Goal: Information Seeking & Learning: Learn about a topic

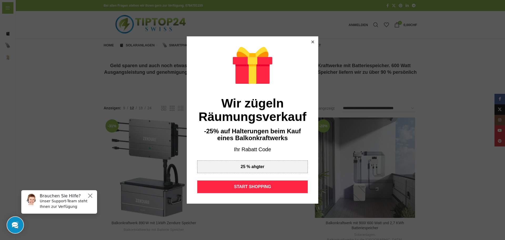
click at [312, 41] on icon at bounding box center [313, 42] width 3 height 3
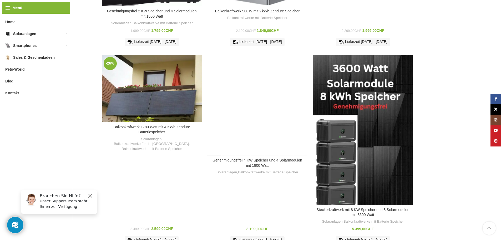
scroll to position [369, 0]
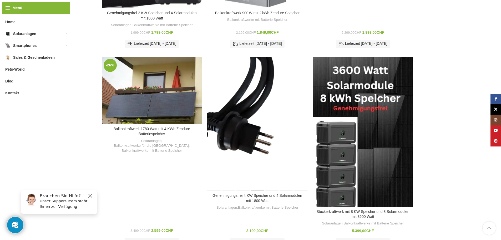
click at [258, 94] on div "Genehmigungsfrei 4 KW Speicher und 4 Solarmodulen mit 1800 Watt" at bounding box center [257, 124] width 14 height 134
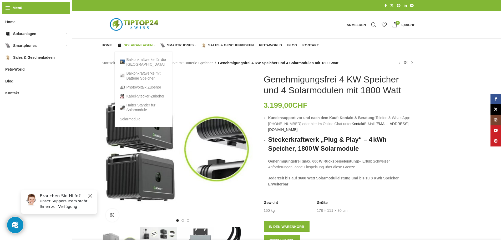
click at [135, 42] on link "Solaranlagen" at bounding box center [136, 45] width 38 height 11
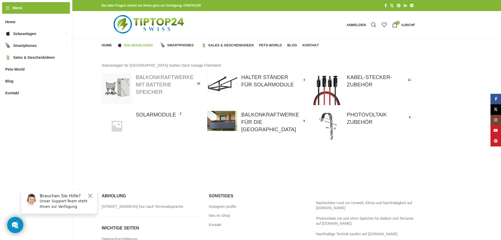
click at [152, 84] on link at bounding box center [152, 88] width 100 height 30
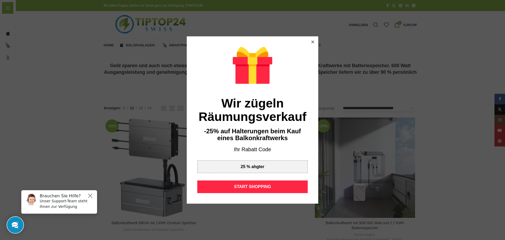
click at [313, 41] on div at bounding box center [313, 41] width 5 height 5
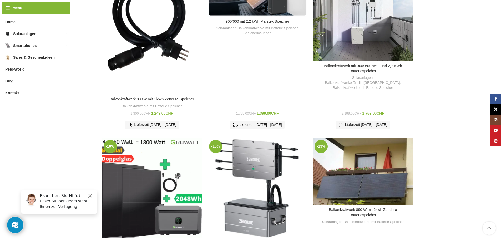
scroll to position [158, 0]
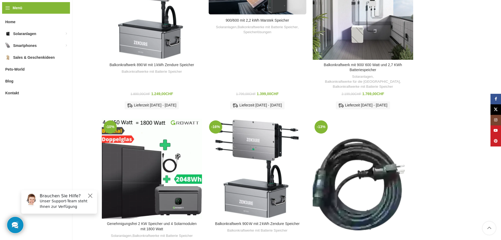
click at [369, 162] on div "Balkonkraftwerk 890 W mit 2kwh Zendure Batteriespeicher" at bounding box center [371, 185] width 17 height 134
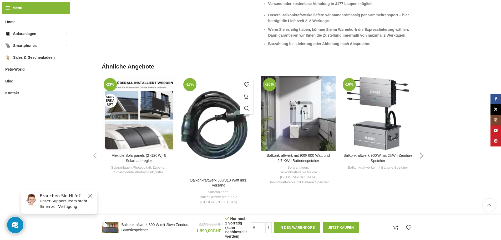
scroll to position [842, 0]
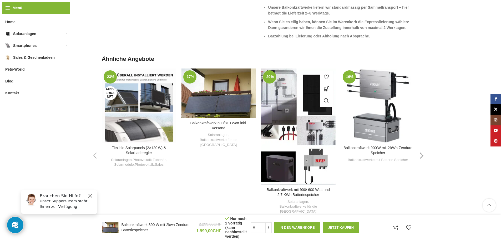
click at [289, 115] on div "Balkonkraftwerk mit 900/ 600 Watt und 2,7 KWh Batteriespeicher" at bounding box center [289, 126] width 19 height 116
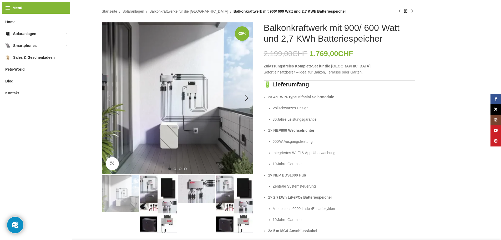
scroll to position [53, 0]
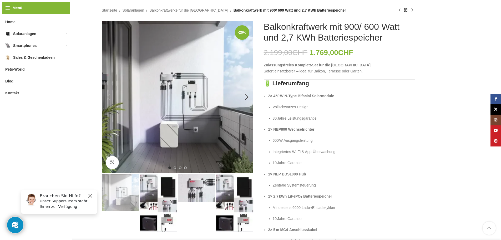
click at [172, 134] on img "1 / 4" at bounding box center [178, 97] width 152 height 152
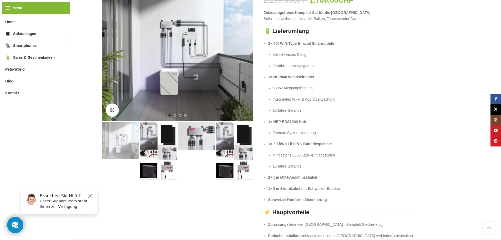
scroll to position [79, 0]
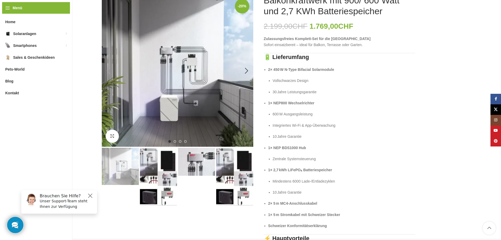
click at [182, 78] on img "1 / 4" at bounding box center [178, 71] width 152 height 152
click at [169, 53] on img "1 / 4" at bounding box center [178, 71] width 152 height 152
click at [148, 158] on img "2 / 4" at bounding box center [158, 177] width 37 height 58
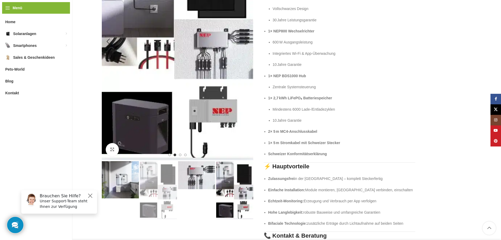
scroll to position [158, 0]
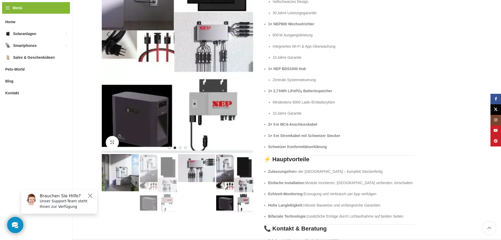
click at [144, 124] on img "2 / 4" at bounding box center [178, 34] width 152 height 237
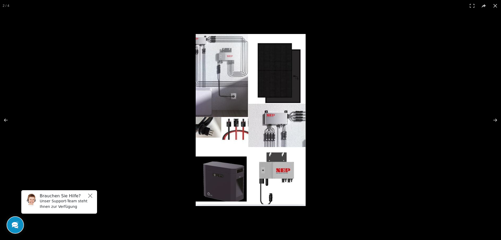
click at [149, 117] on div at bounding box center [250, 120] width 501 height 240
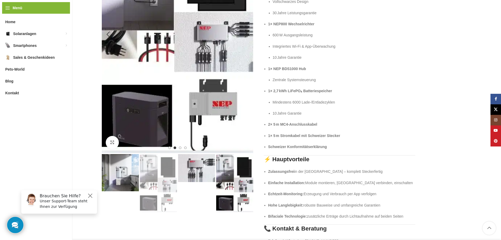
click at [208, 115] on img "2 / 4" at bounding box center [178, 34] width 152 height 237
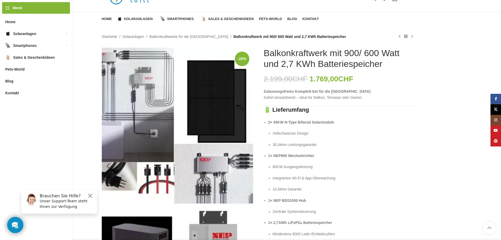
scroll to position [53, 0]
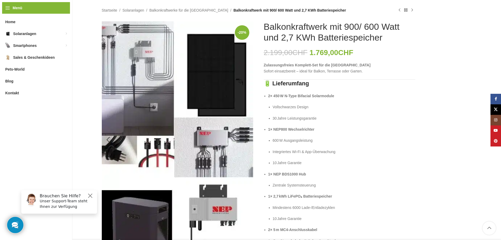
click at [218, 68] on img "2 / 4" at bounding box center [178, 139] width 152 height 237
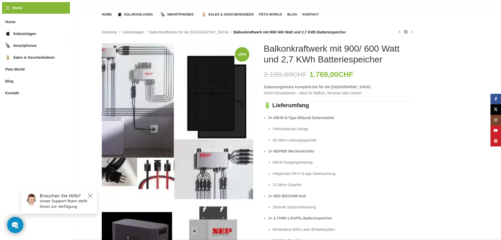
scroll to position [26, 0]
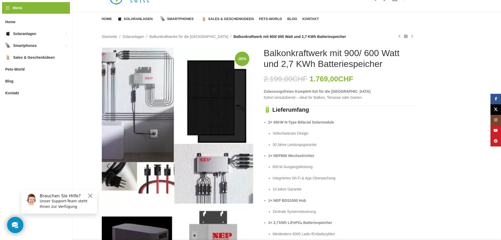
click at [125, 115] on img "2 / 4" at bounding box center [178, 166] width 152 height 237
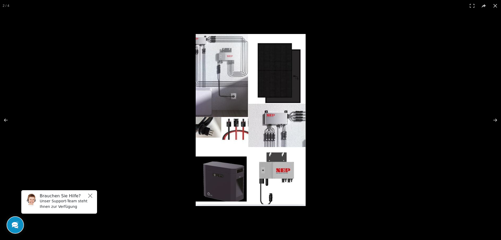
click at [222, 100] on img at bounding box center [251, 120] width 110 height 172
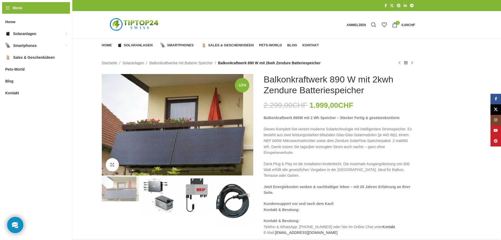
scroll to position [842, 0]
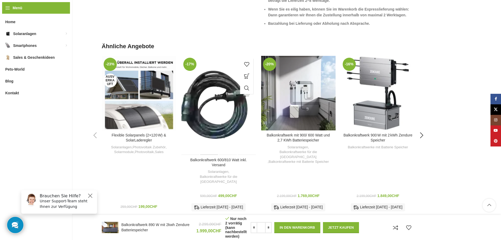
click at [211, 86] on div "Balkonkraftwerk 600/810 Watt inkl. Versand" at bounding box center [209, 105] width 19 height 99
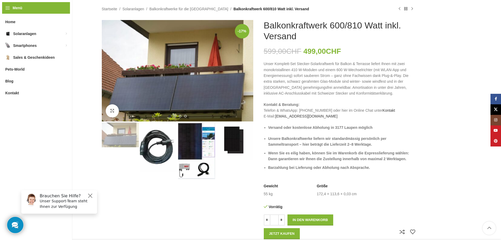
scroll to position [53, 0]
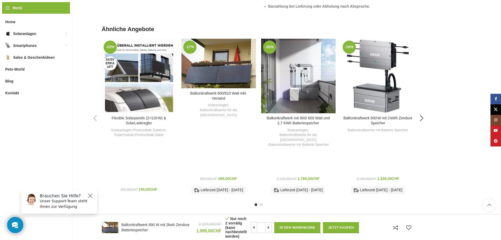
scroll to position [869, 0]
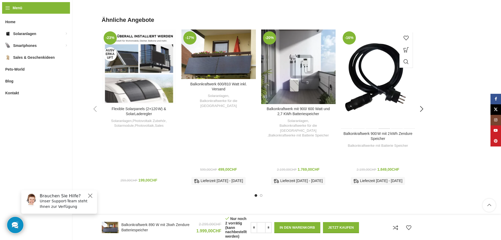
click at [380, 81] on div "Balkonkraftwerk 900 W mit 2 kWh Zendure Speicher" at bounding box center [384, 78] width 12 height 99
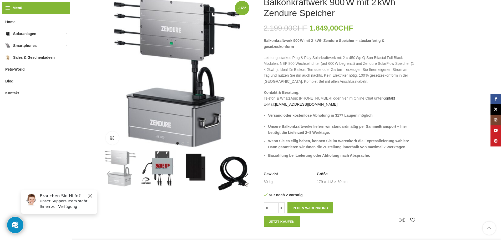
scroll to position [26, 0]
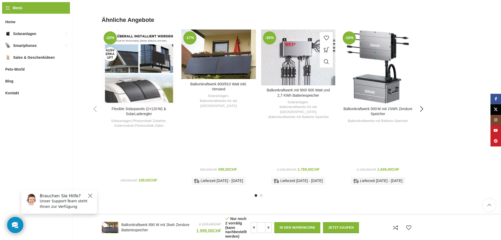
click at [299, 58] on div "Balkonkraftwerk mit 900/ 600 Watt und 2,7 KWh Batteriespeicher" at bounding box center [308, 57] width 19 height 56
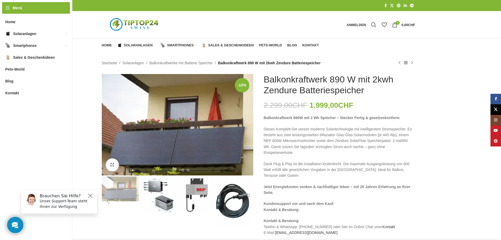
click at [141, 223] on div at bounding box center [177, 200] width 153 height 49
